Goal: Information Seeking & Learning: Learn about a topic

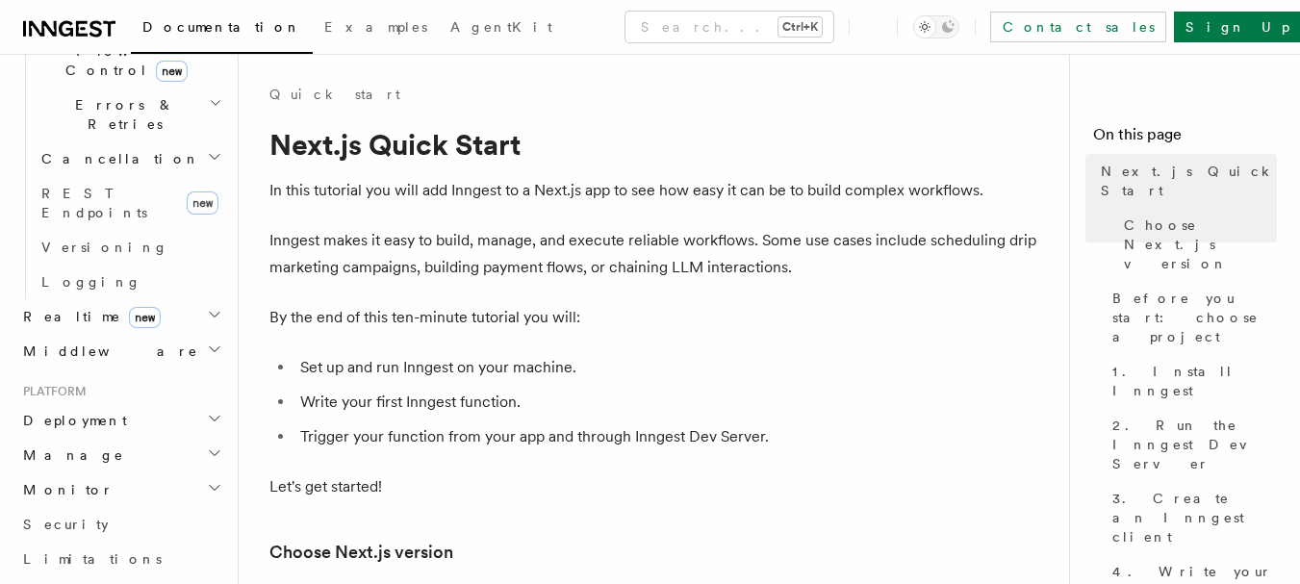
scroll to position [749, 0]
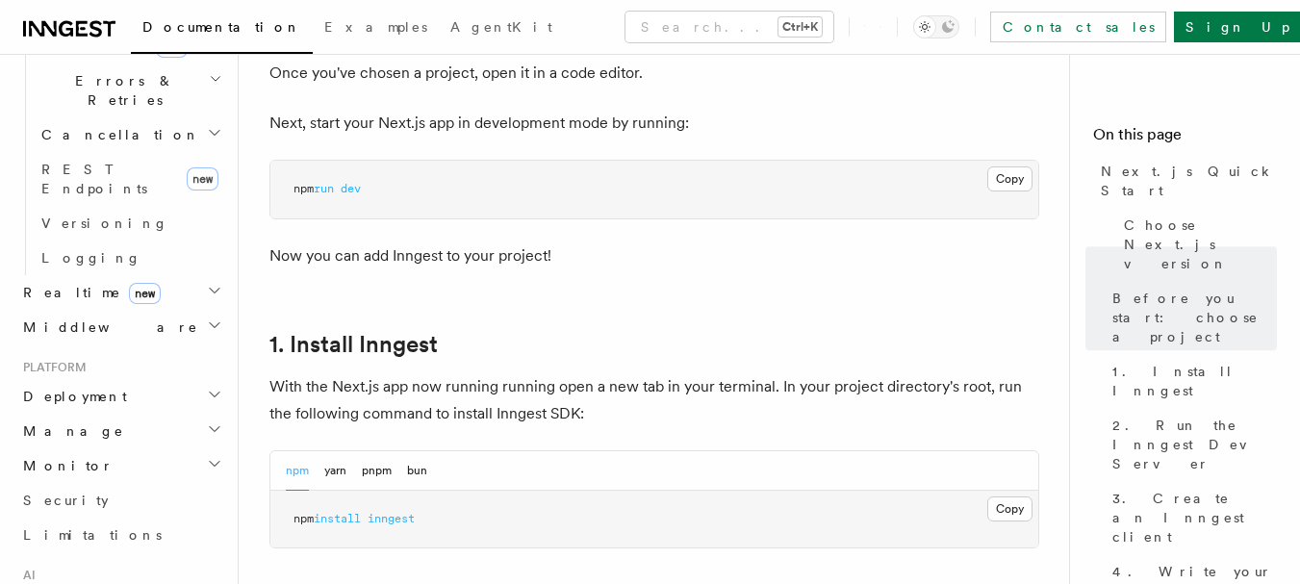
scroll to position [0, 0]
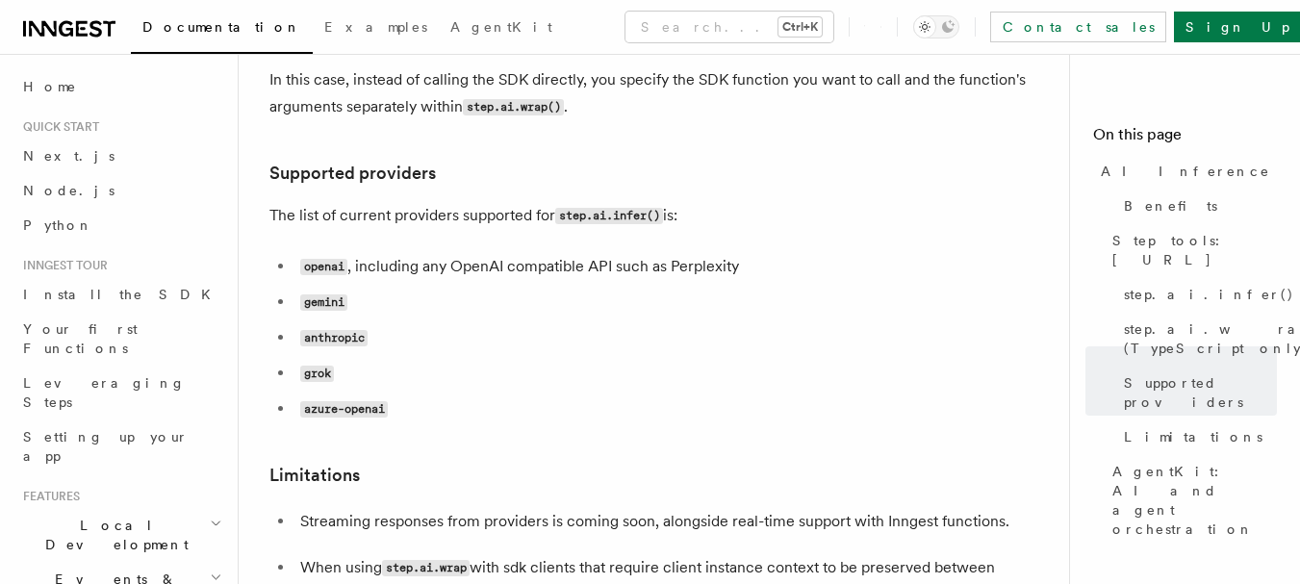
scroll to position [2514, 0]
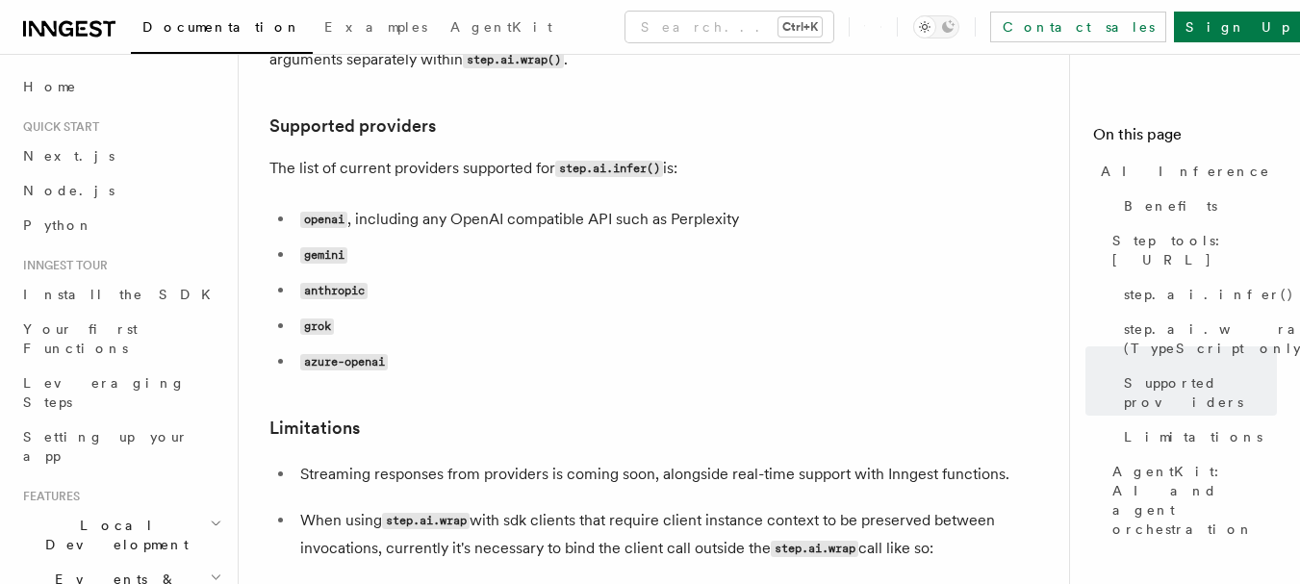
click at [428, 313] on li "grok" at bounding box center [667, 327] width 745 height 28
drag, startPoint x: 371, startPoint y: 196, endPoint x: 302, endPoint y: 198, distance: 68.4
click at [302, 277] on li "anthropic" at bounding box center [667, 291] width 745 height 28
copy code "anthropic"
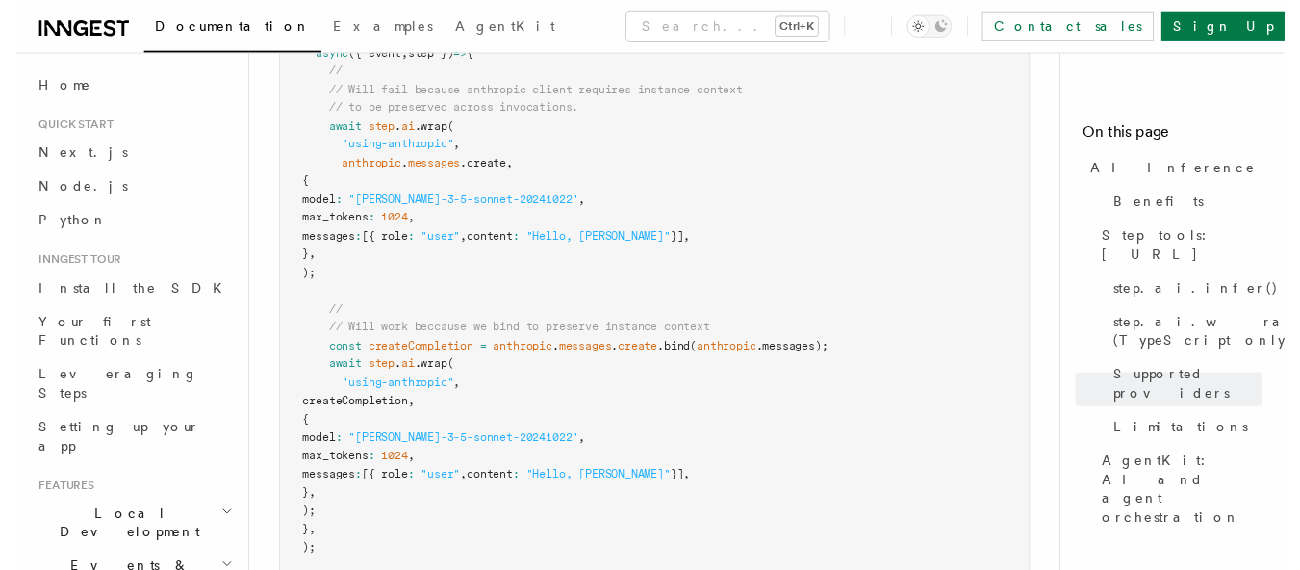
scroll to position [3216, 0]
